Goal: Information Seeking & Learning: Learn about a topic

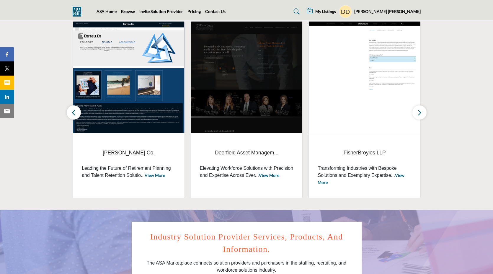
scroll to position [148, 0]
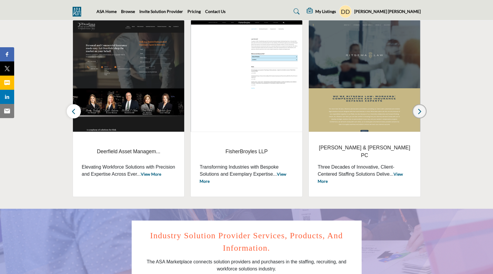
click at [419, 113] on icon "button" at bounding box center [420, 111] width 5 height 7
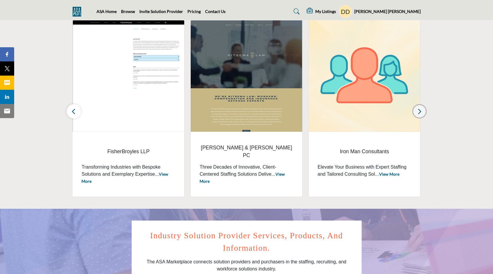
click at [419, 114] on icon "button" at bounding box center [420, 111] width 5 height 7
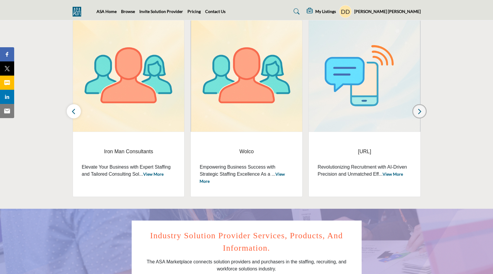
click at [419, 114] on icon "button" at bounding box center [420, 111] width 5 height 7
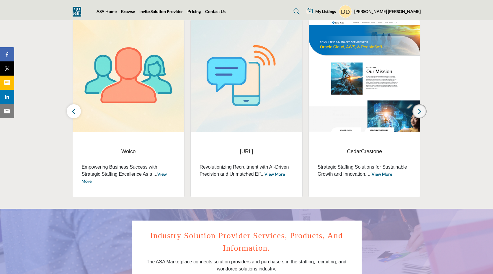
click at [419, 114] on icon "button" at bounding box center [420, 111] width 5 height 7
click at [418, 110] on icon "button" at bounding box center [420, 111] width 5 height 7
click at [76, 112] on button "button" at bounding box center [74, 111] width 14 height 14
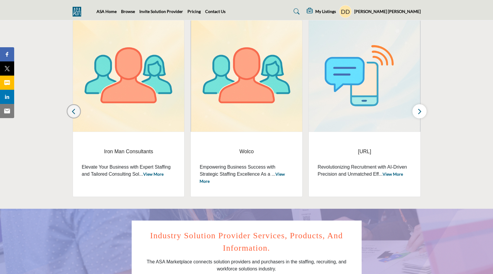
click at [76, 112] on button "button" at bounding box center [74, 111] width 14 height 14
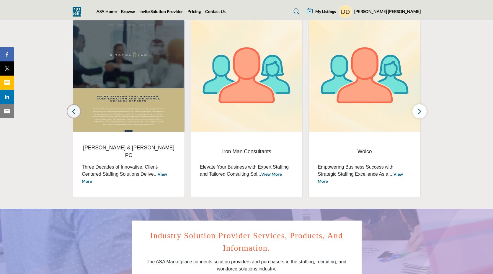
click at [76, 113] on button "button" at bounding box center [74, 111] width 14 height 14
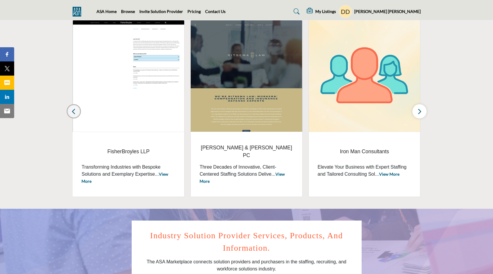
click at [76, 113] on button "button" at bounding box center [74, 111] width 14 height 14
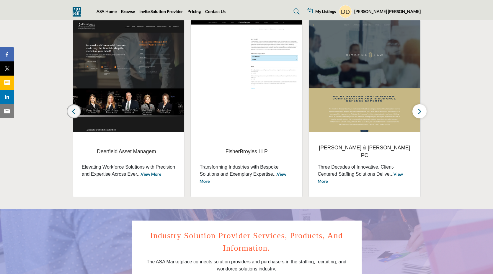
click at [76, 113] on button "button" at bounding box center [74, 111] width 14 height 14
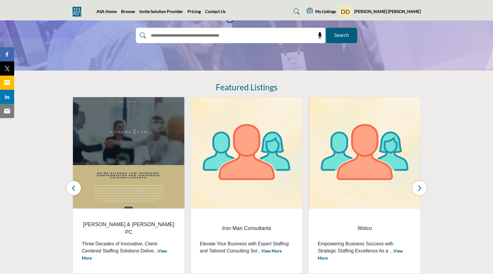
scroll to position [57, 0]
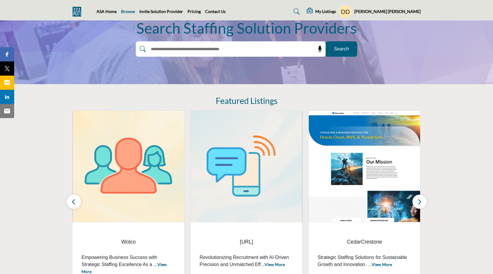
click at [127, 11] on link "Browse" at bounding box center [128, 11] width 14 height 5
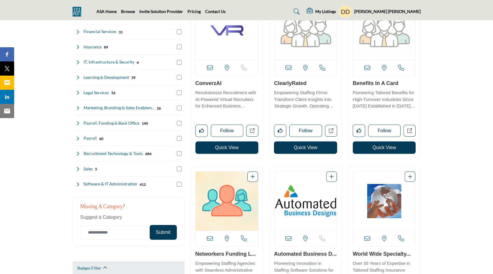
scroll to position [163, 0]
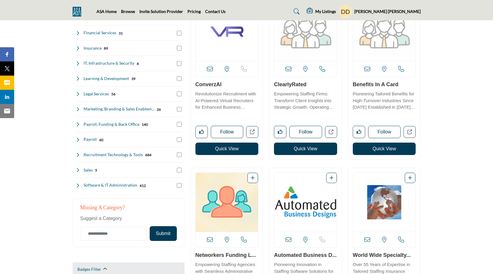
click at [306, 36] on img "Open Listing in new tab" at bounding box center [306, 31] width 63 height 59
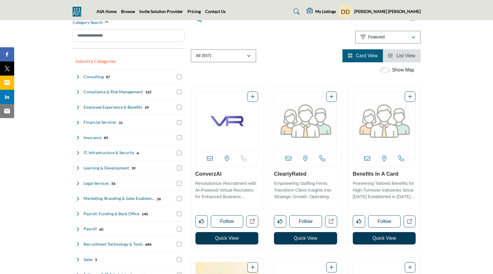
scroll to position [0, 0]
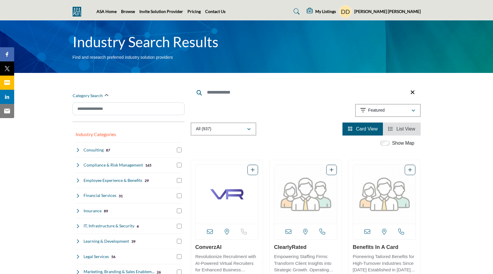
click at [78, 12] on img at bounding box center [79, 12] width 12 height 10
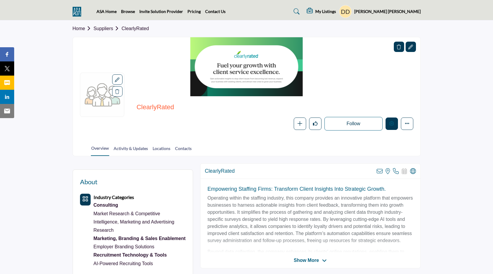
click at [393, 123] on icon "Edit company" at bounding box center [392, 123] width 5 height 5
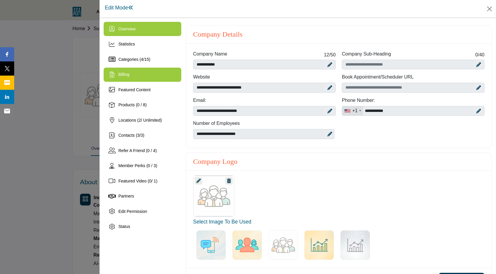
click at [157, 77] on div "Billing" at bounding box center [143, 75] width 78 height 14
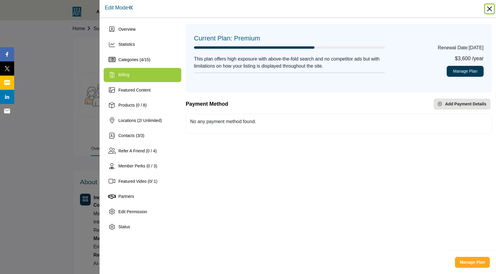
click at [489, 8] on button "Close" at bounding box center [489, 8] width 9 height 9
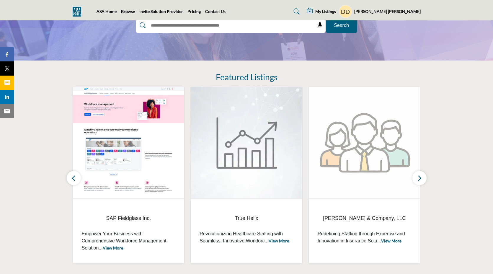
scroll to position [90, 0]
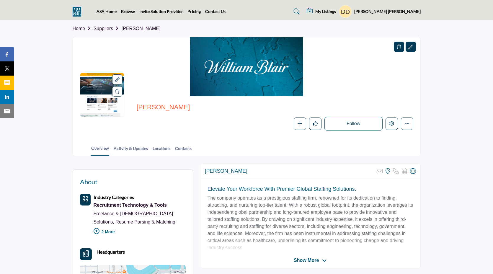
click at [272, 131] on div "[PERSON_NAME] Follow Following Message Recommend Add to My Solution Providers P…" at bounding box center [247, 116] width 348 height 41
click at [392, 126] on icon "Edit company" at bounding box center [392, 123] width 5 height 5
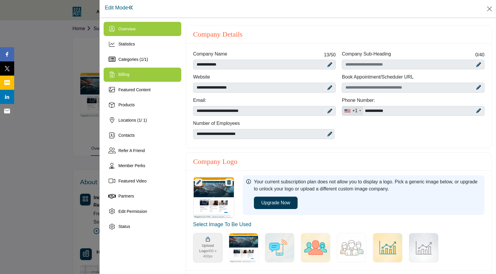
click at [145, 70] on div "Billing" at bounding box center [143, 75] width 78 height 14
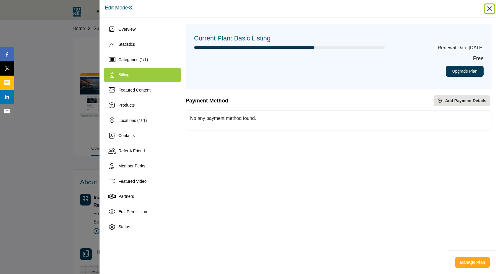
click at [491, 10] on button "Close" at bounding box center [489, 8] width 9 height 9
